Goal: Find contact information: Find contact information

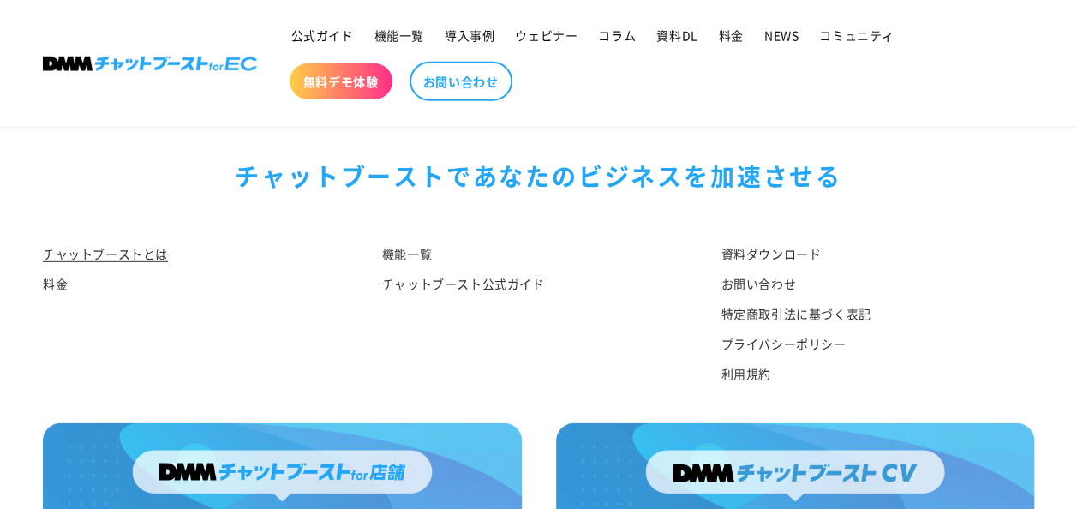
scroll to position [8896, 0]
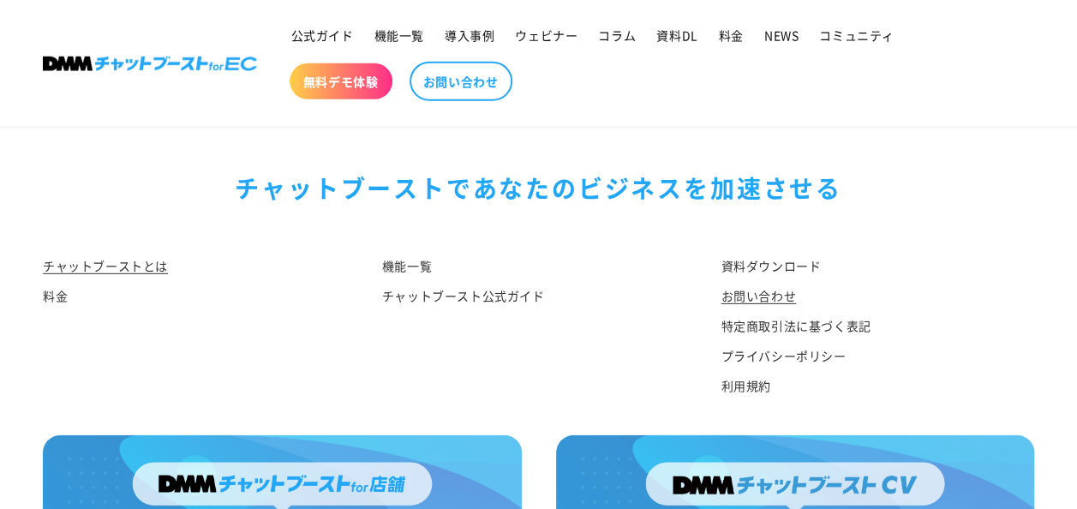
click at [768, 311] on link "お問い合わせ" at bounding box center [758, 296] width 75 height 30
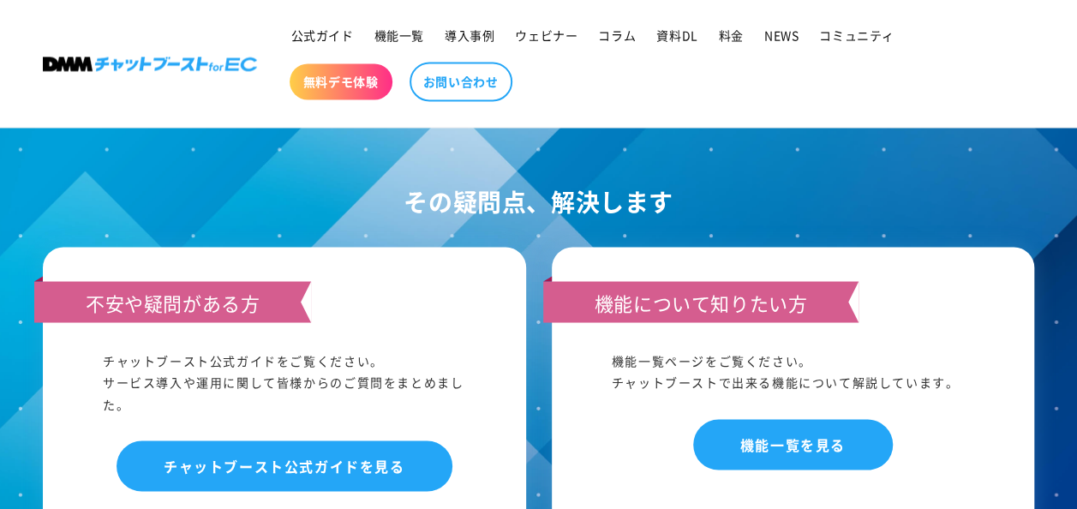
scroll to position [1776, 0]
